Goal: Task Accomplishment & Management: Complete application form

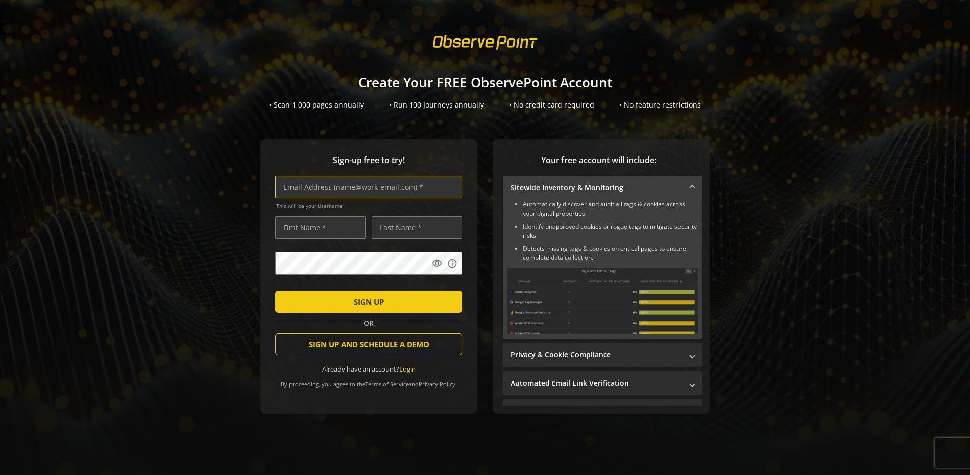
click at [366, 187] on input "text" at bounding box center [368, 187] width 187 height 23
type input "[EMAIL_ADDRESS][DOMAIN_NAME]"
click at [318, 227] on input "text" at bounding box center [320, 227] width 90 height 23
type input "Test"
click at [414, 227] on input "text" at bounding box center [417, 227] width 90 height 23
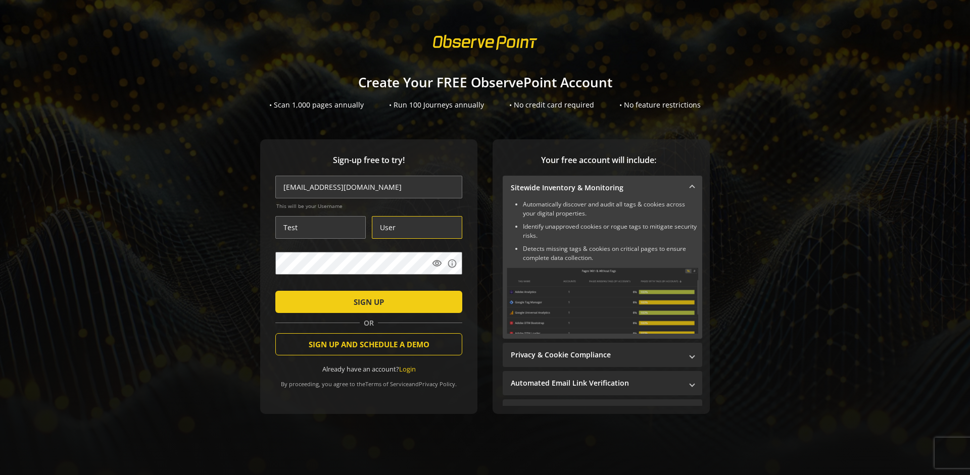
type input "User"
click at [366, 302] on span "SIGN UP" at bounding box center [369, 302] width 30 height 18
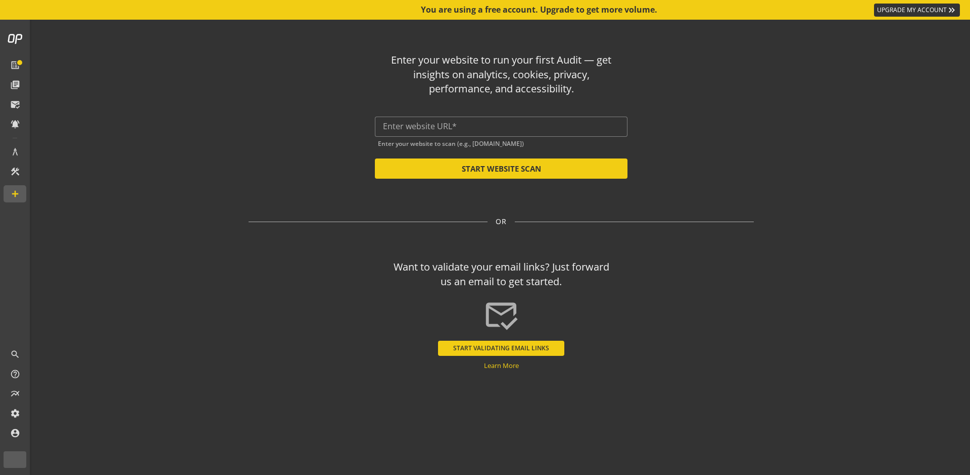
click at [501, 126] on input "text" at bounding box center [501, 127] width 236 height 10
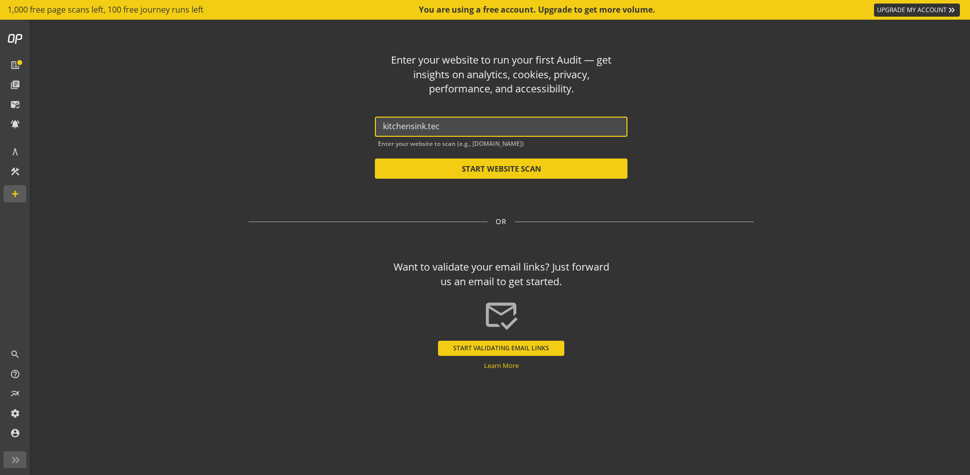
type input "[DOMAIN_NAME]"
